Goal: Information Seeking & Learning: Learn about a topic

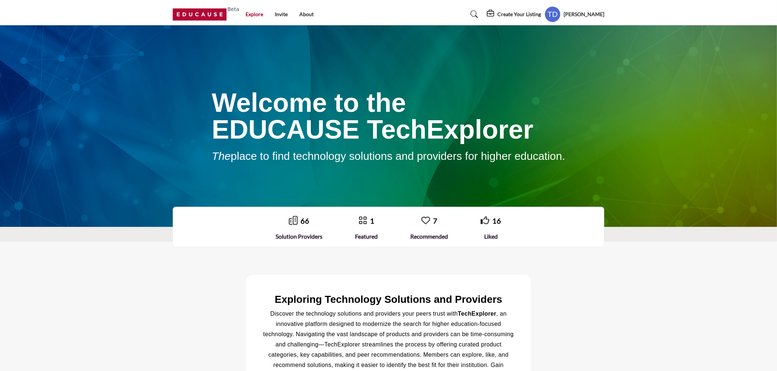
click at [250, 13] on link "Explore" at bounding box center [255, 14] width 18 height 6
click at [301, 14] on link "About" at bounding box center [307, 14] width 14 height 6
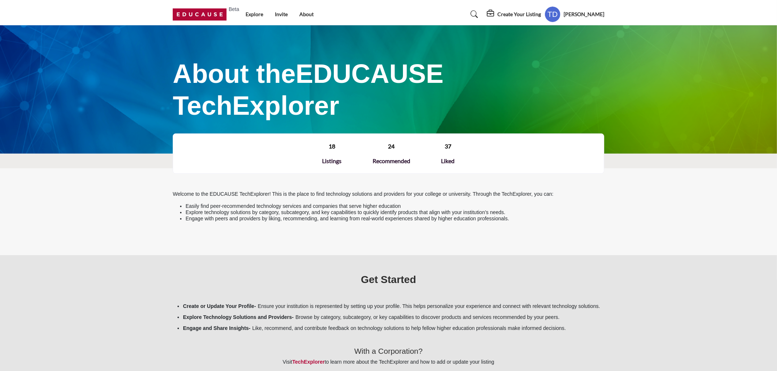
click at [218, 15] on img at bounding box center [201, 14] width 57 height 12
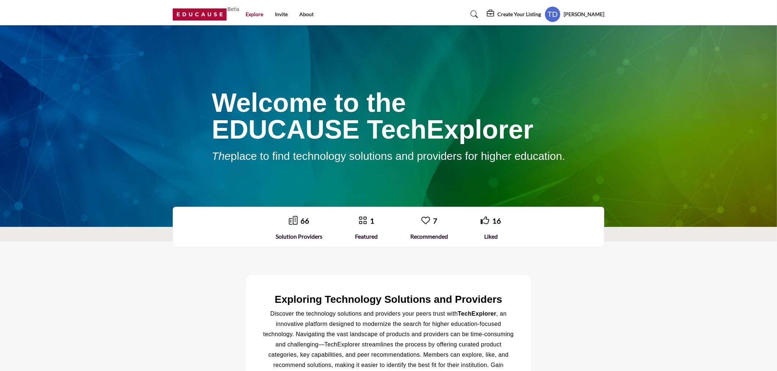
click at [253, 12] on link "Explore" at bounding box center [255, 14] width 18 height 6
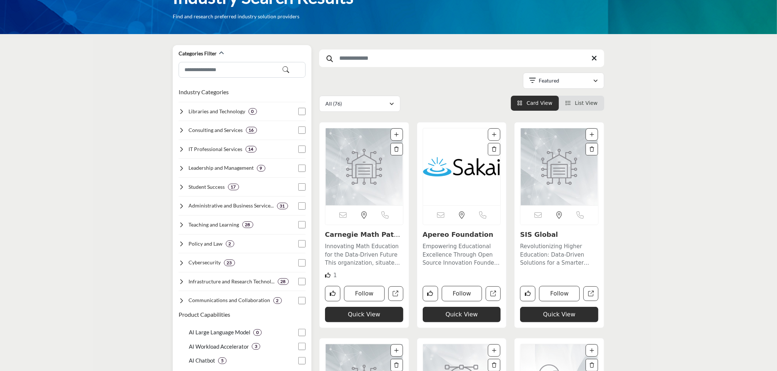
scroll to position [41, 0]
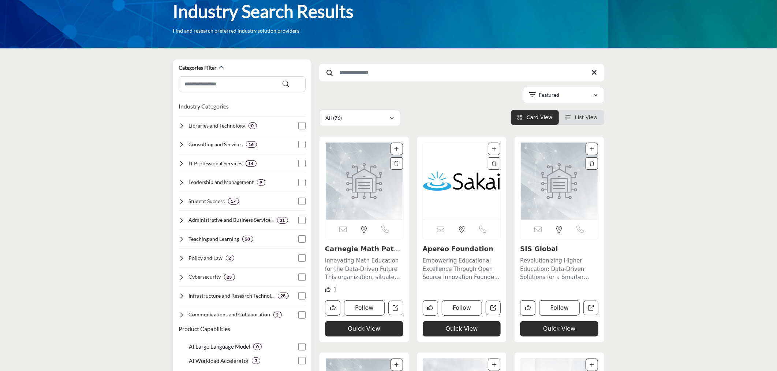
click at [187, 106] on h3 "Industry Categories" at bounding box center [204, 106] width 50 height 9
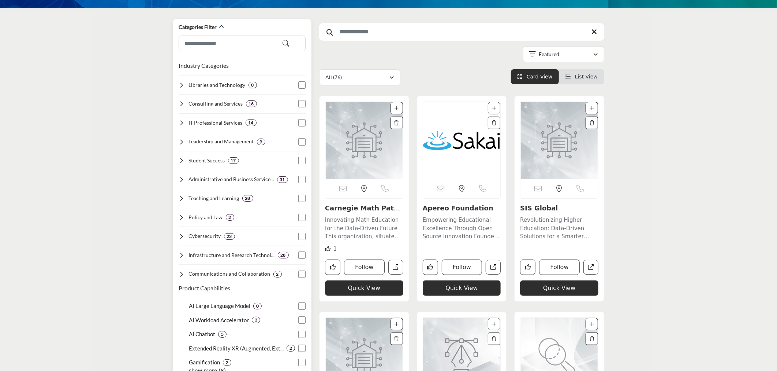
click at [182, 85] on icon at bounding box center [182, 85] width 6 height 6
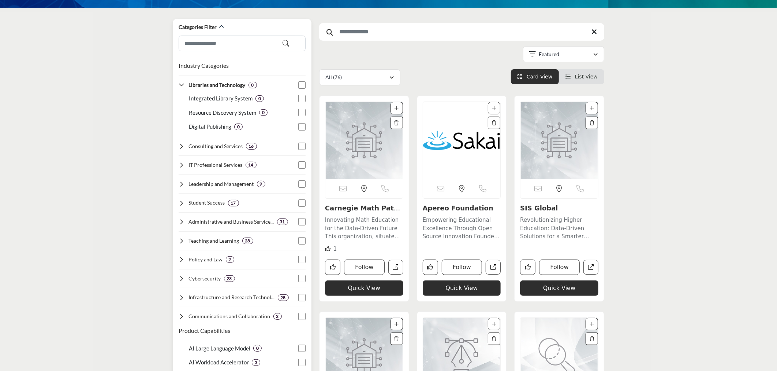
click at [182, 85] on icon at bounding box center [182, 85] width 6 height 6
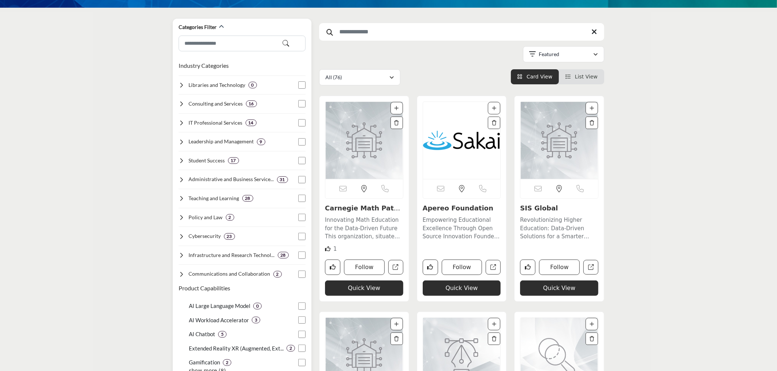
click at [180, 105] on icon at bounding box center [182, 104] width 6 height 6
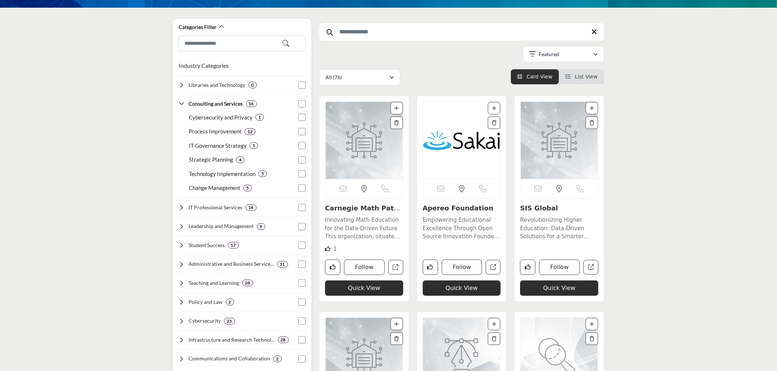
click at [180, 105] on icon at bounding box center [182, 104] width 6 height 6
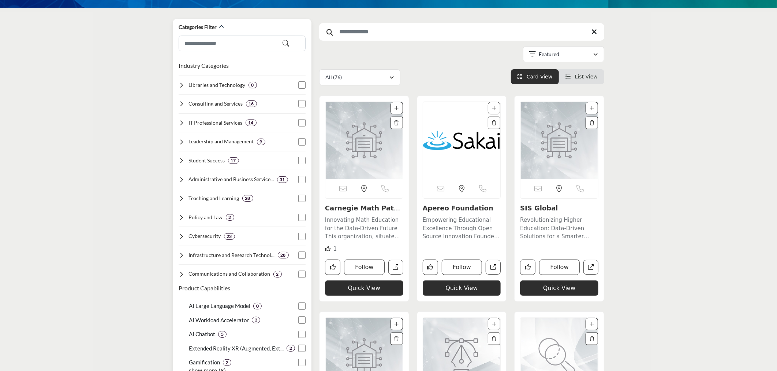
click at [182, 123] on icon at bounding box center [182, 123] width 6 height 6
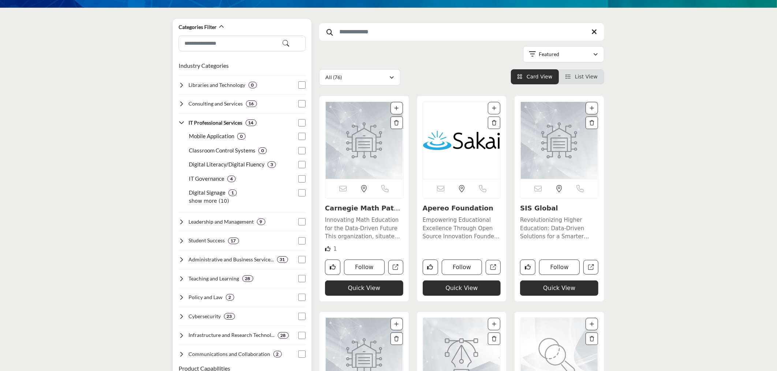
click at [181, 126] on div "IT Professional Services 14" at bounding box center [218, 123] width 78 height 8
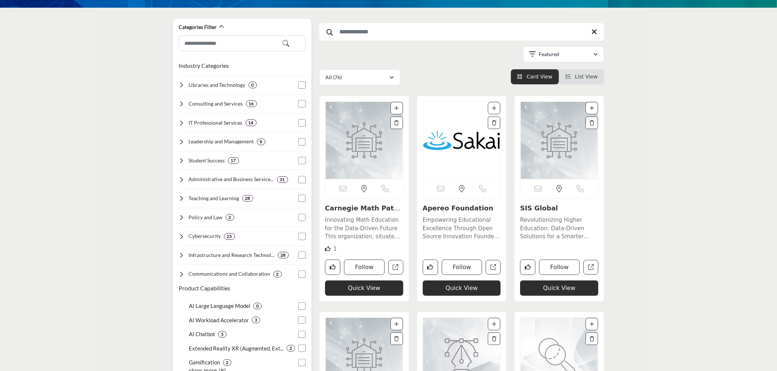
click at [182, 144] on icon at bounding box center [182, 142] width 6 height 6
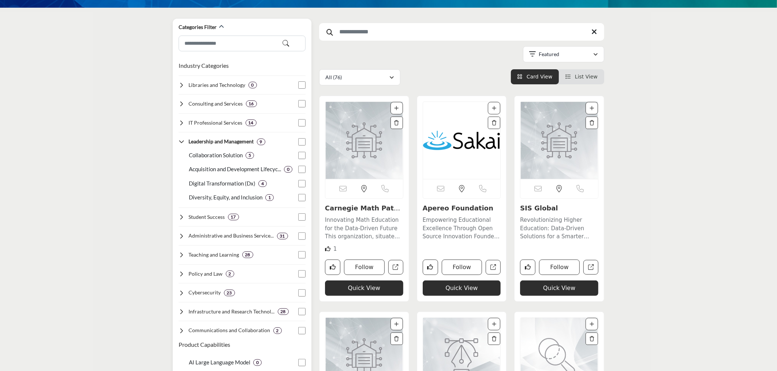
click at [182, 144] on icon at bounding box center [182, 142] width 6 height 6
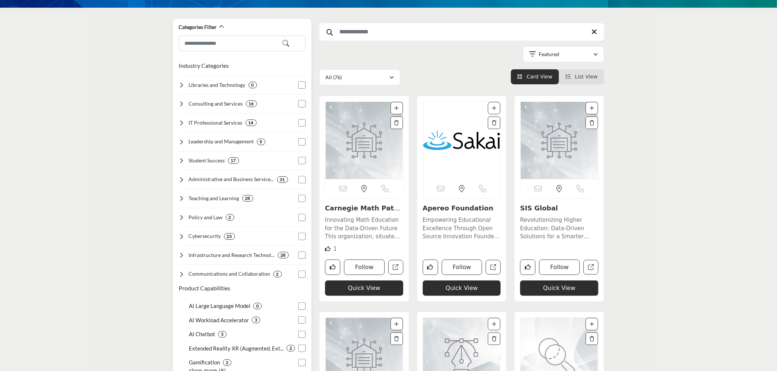
click at [181, 163] on icon at bounding box center [182, 160] width 6 height 6
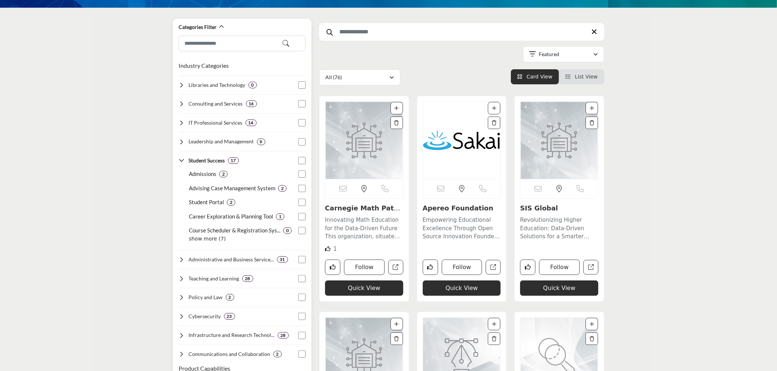
click at [181, 85] on icon at bounding box center [182, 85] width 6 height 6
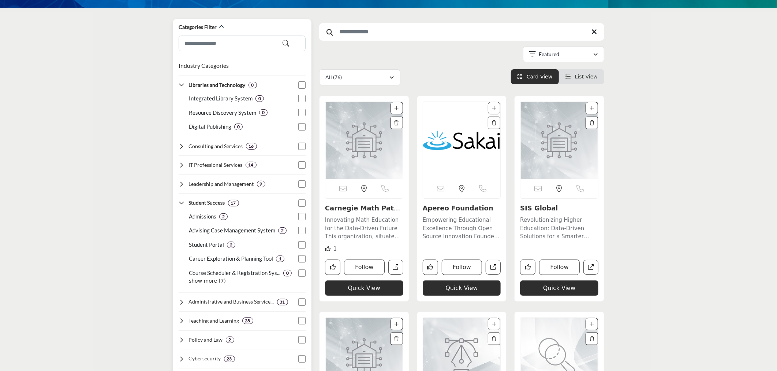
click at [182, 147] on icon at bounding box center [182, 146] width 6 height 6
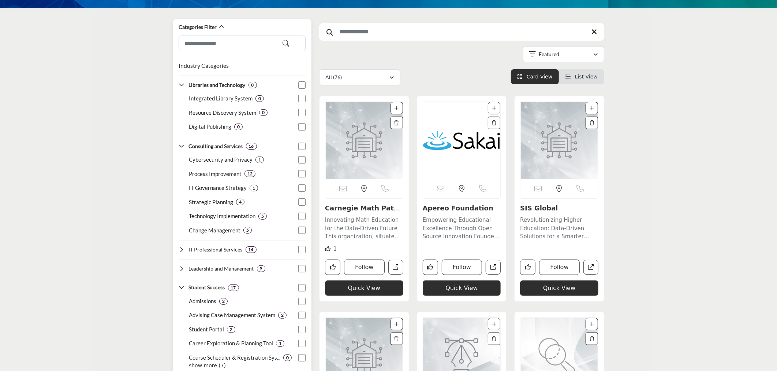
click at [181, 85] on icon at bounding box center [182, 85] width 6 height 6
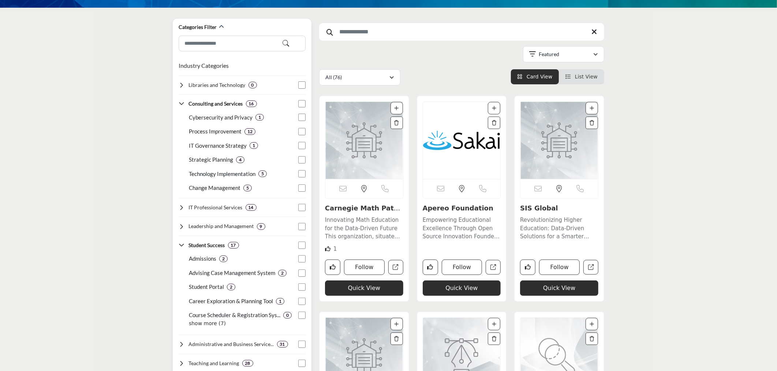
click at [183, 105] on icon at bounding box center [182, 104] width 6 height 6
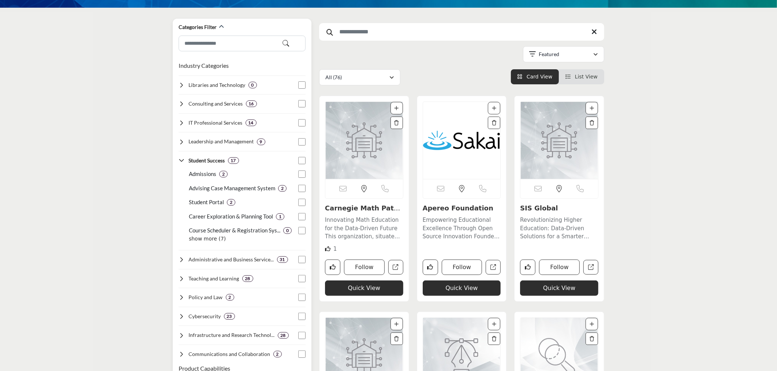
click at [181, 120] on icon at bounding box center [182, 123] width 6 height 6
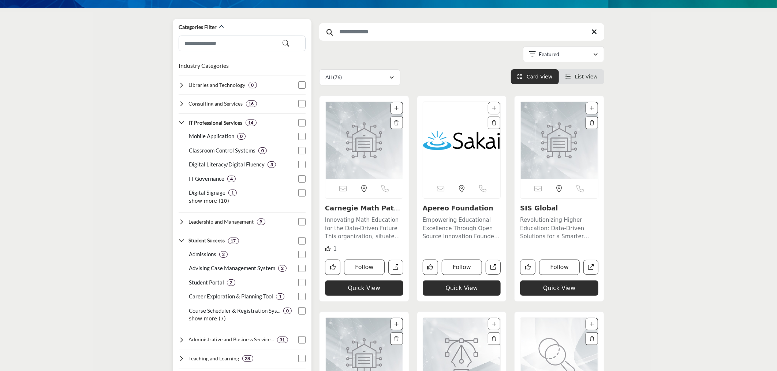
click at [181, 120] on icon at bounding box center [182, 123] width 6 height 6
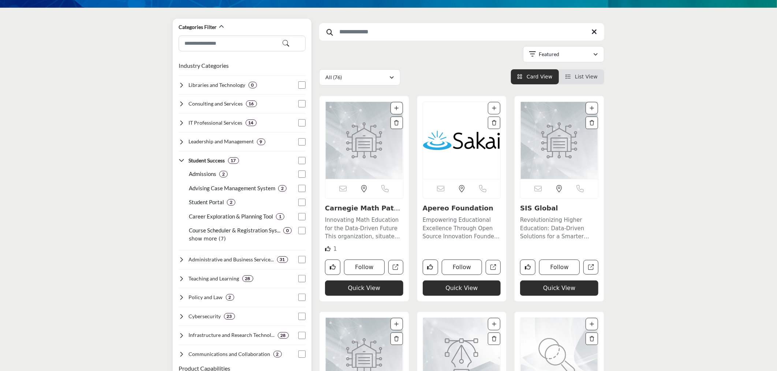
click at [181, 120] on icon at bounding box center [182, 123] width 6 height 6
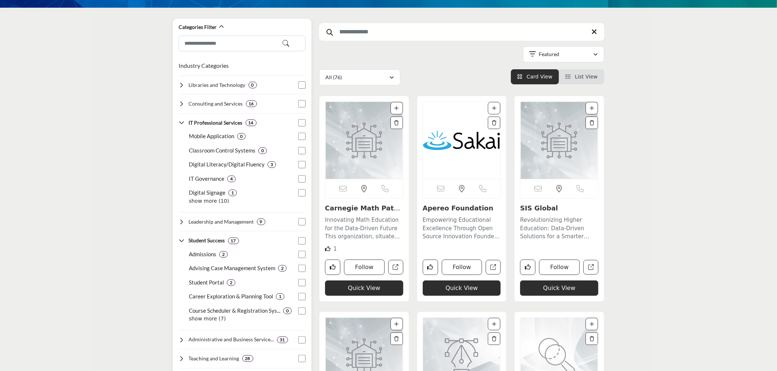
click at [204, 199] on p "show more (10)" at bounding box center [247, 201] width 117 height 8
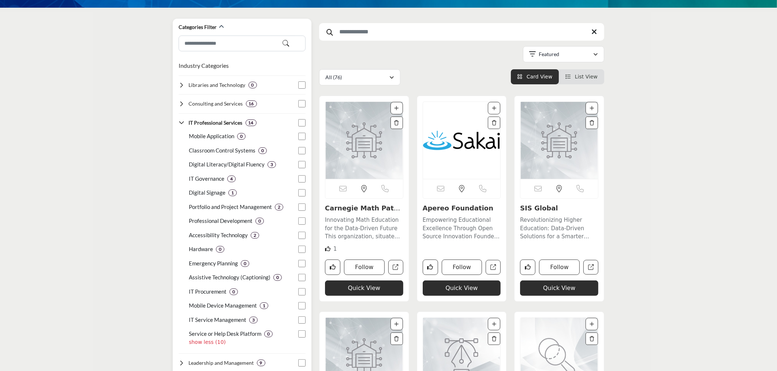
click at [181, 124] on icon at bounding box center [182, 123] width 6 height 6
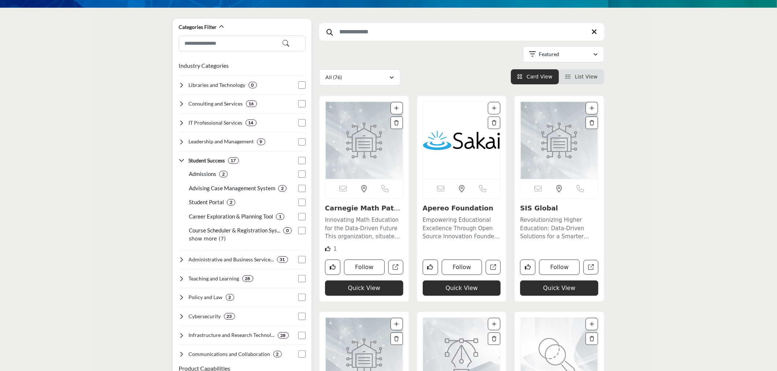
click at [181, 144] on icon at bounding box center [182, 142] width 6 height 6
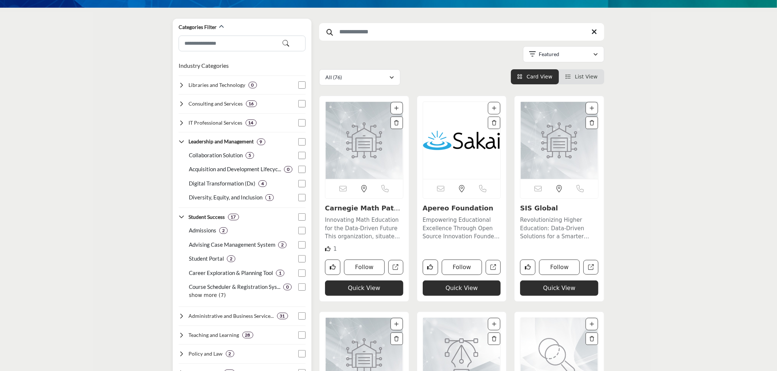
click at [193, 294] on p "show more (7)" at bounding box center [247, 295] width 117 height 8
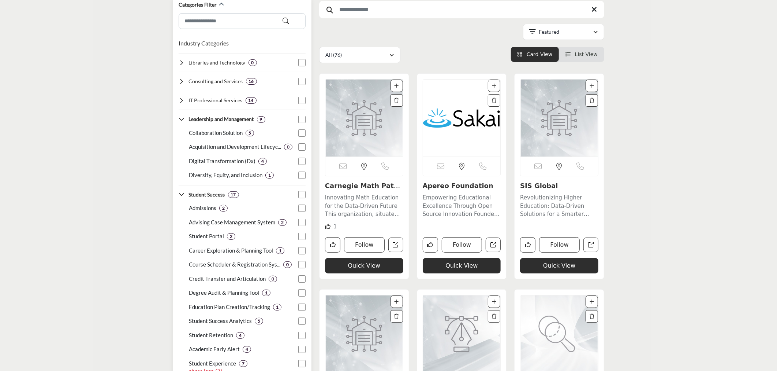
scroll to position [122, 0]
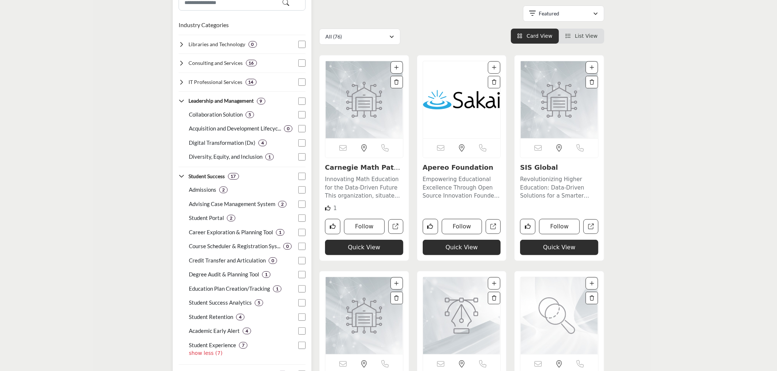
click at [179, 99] on icon at bounding box center [182, 101] width 6 height 6
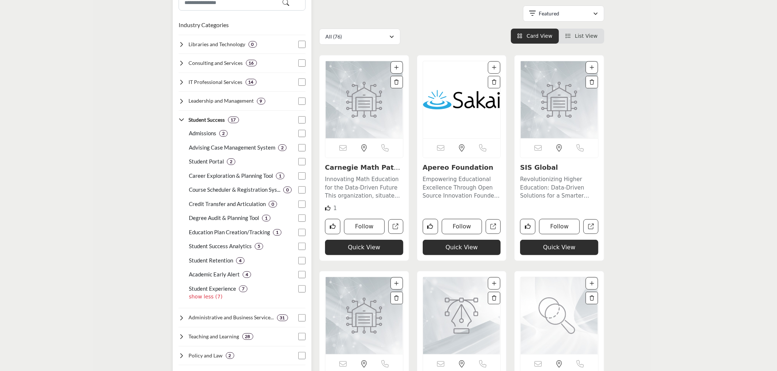
click at [183, 120] on icon at bounding box center [182, 120] width 6 height 6
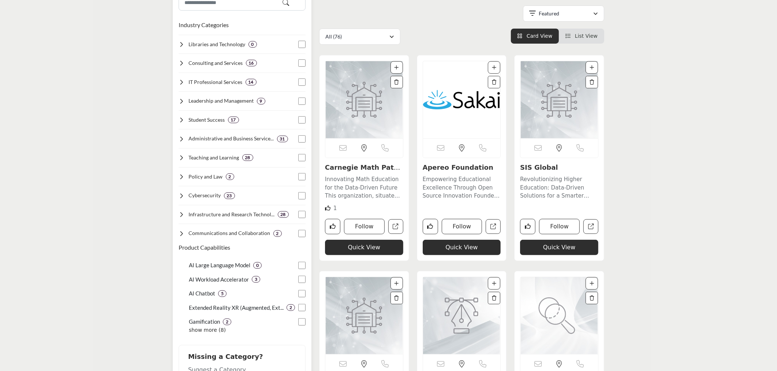
scroll to position [163, 0]
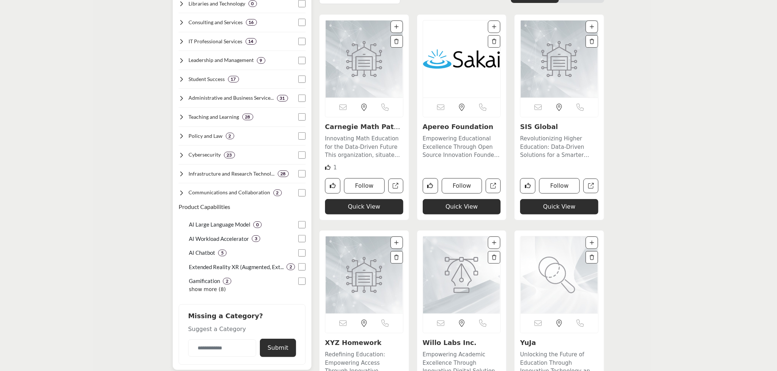
click at [181, 98] on icon at bounding box center [182, 98] width 6 height 6
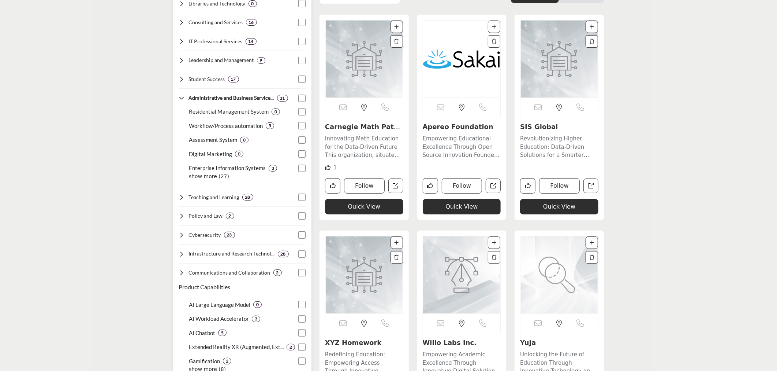
click at [202, 176] on p "show more (27)" at bounding box center [247, 176] width 117 height 8
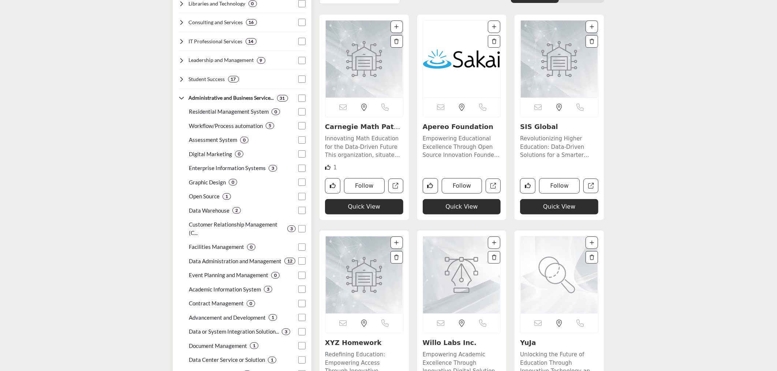
click at [181, 97] on icon at bounding box center [182, 98] width 6 height 6
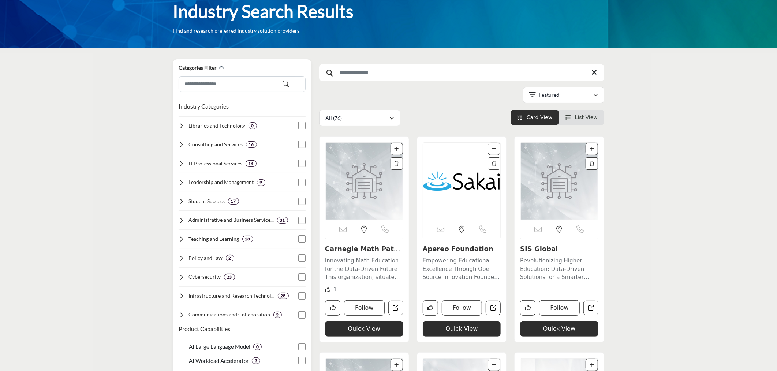
scroll to position [0, 0]
